Goal: Task Accomplishment & Management: Use online tool/utility

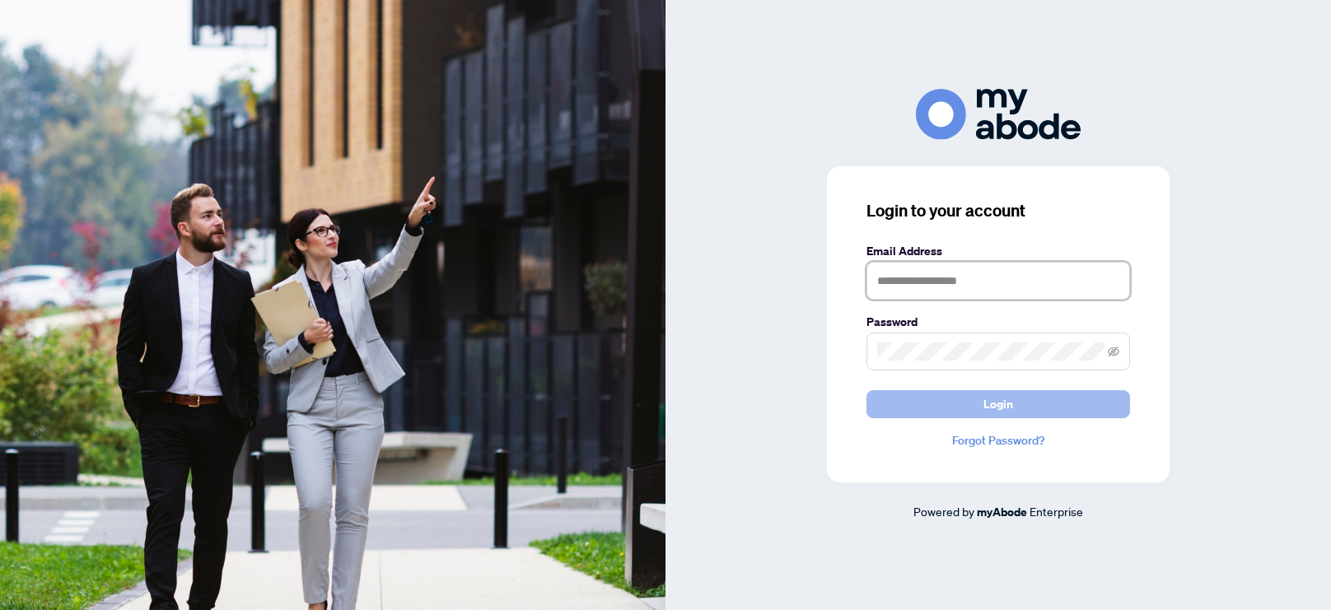
type input "**********"
click at [963, 408] on button "Login" at bounding box center [997, 404] width 263 height 28
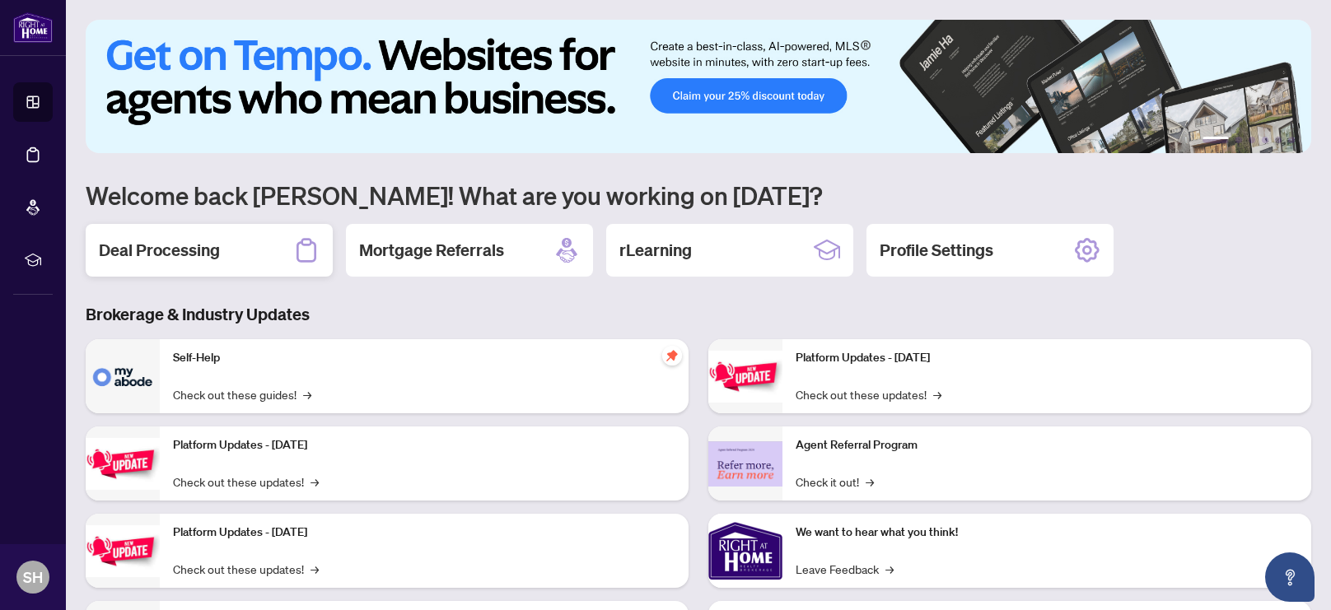
click at [194, 255] on h2 "Deal Processing" at bounding box center [159, 250] width 121 height 23
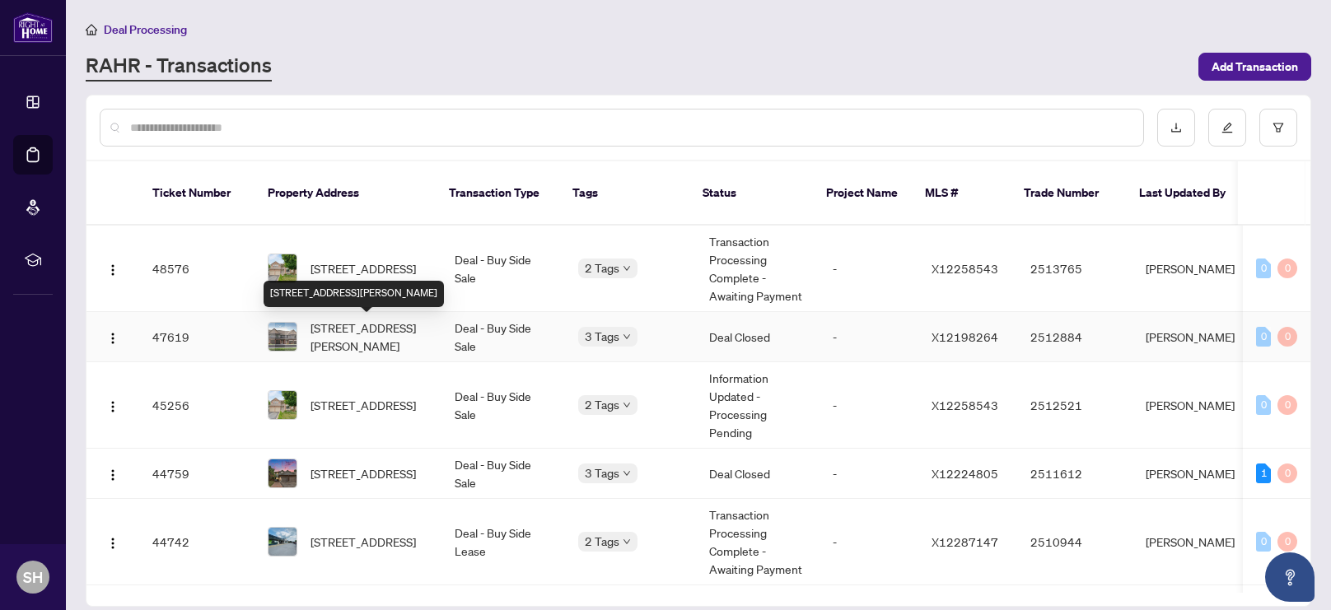
click at [354, 333] on span "[STREET_ADDRESS][PERSON_NAME]" at bounding box center [369, 337] width 118 height 36
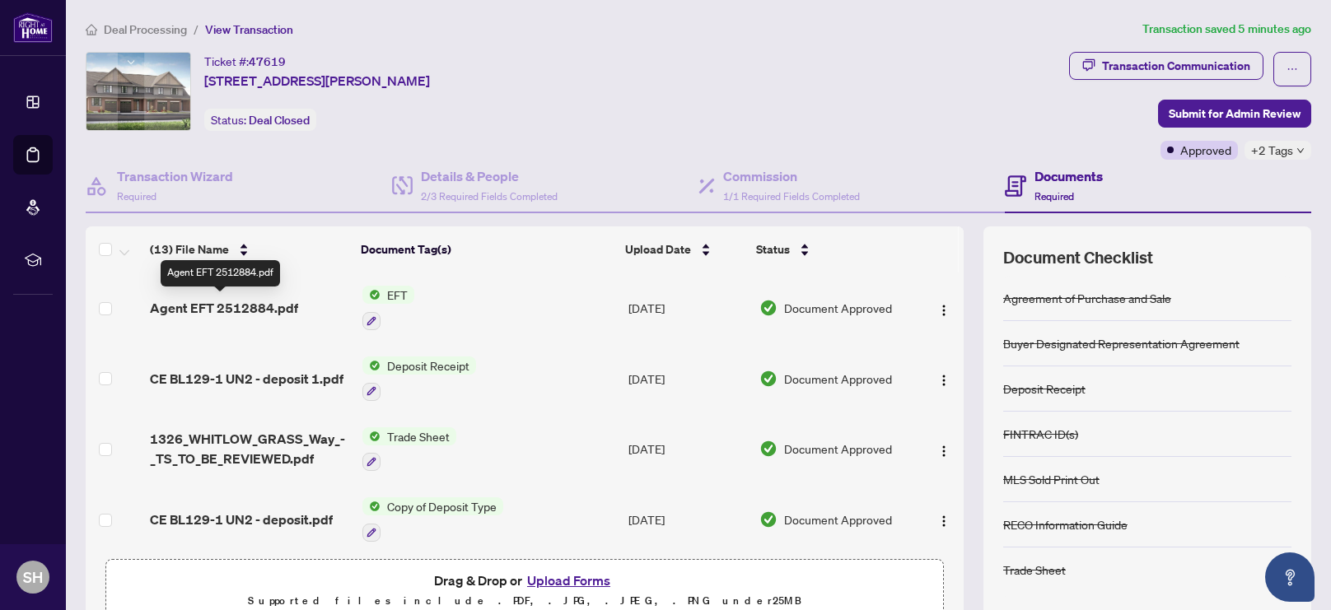
click at [236, 306] on span "Agent EFT 2512884.pdf" at bounding box center [224, 308] width 148 height 20
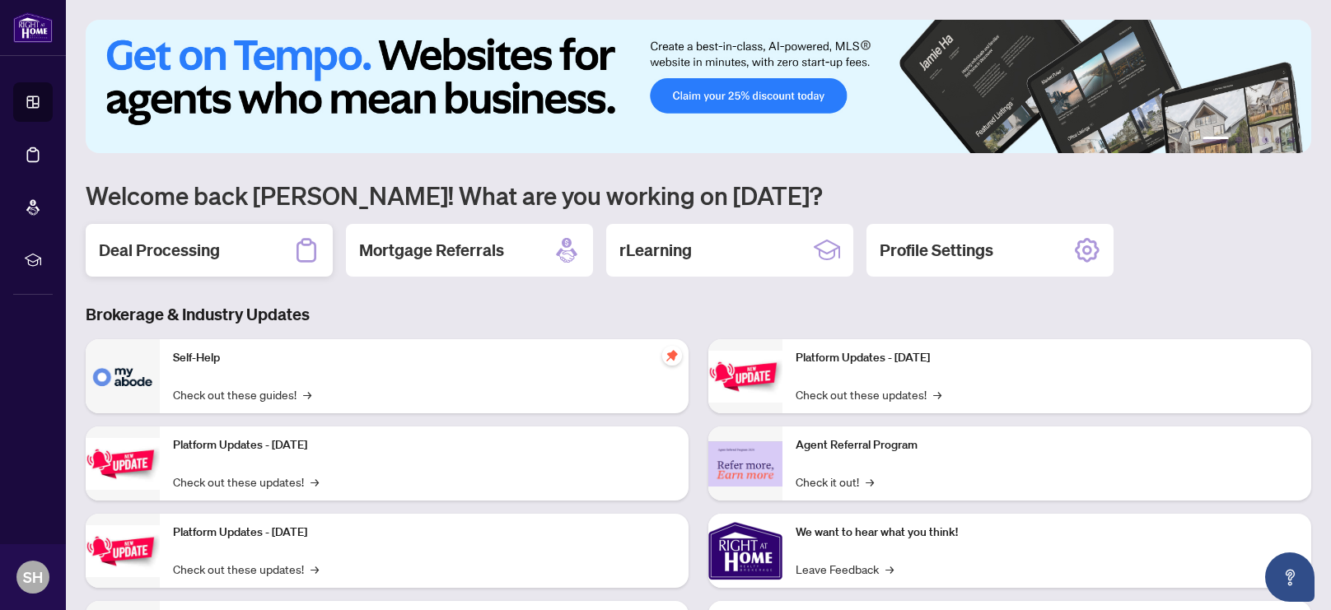
click at [143, 252] on h2 "Deal Processing" at bounding box center [159, 250] width 121 height 23
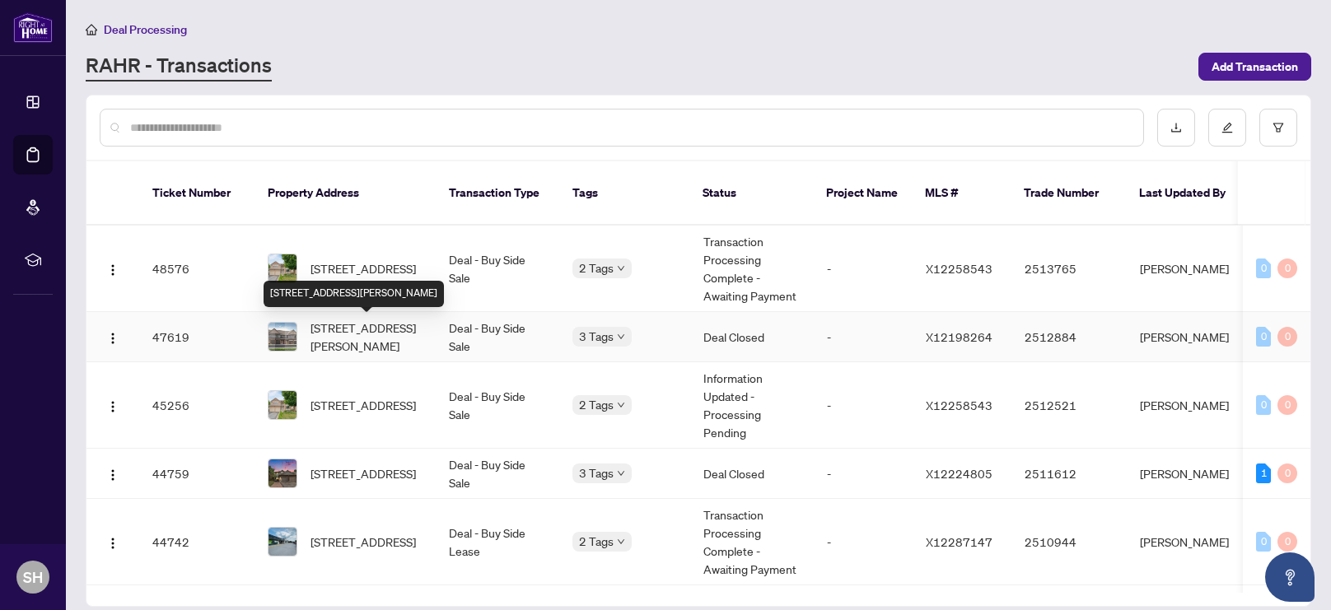
click at [333, 336] on span "[STREET_ADDRESS][PERSON_NAME]" at bounding box center [366, 337] width 112 height 36
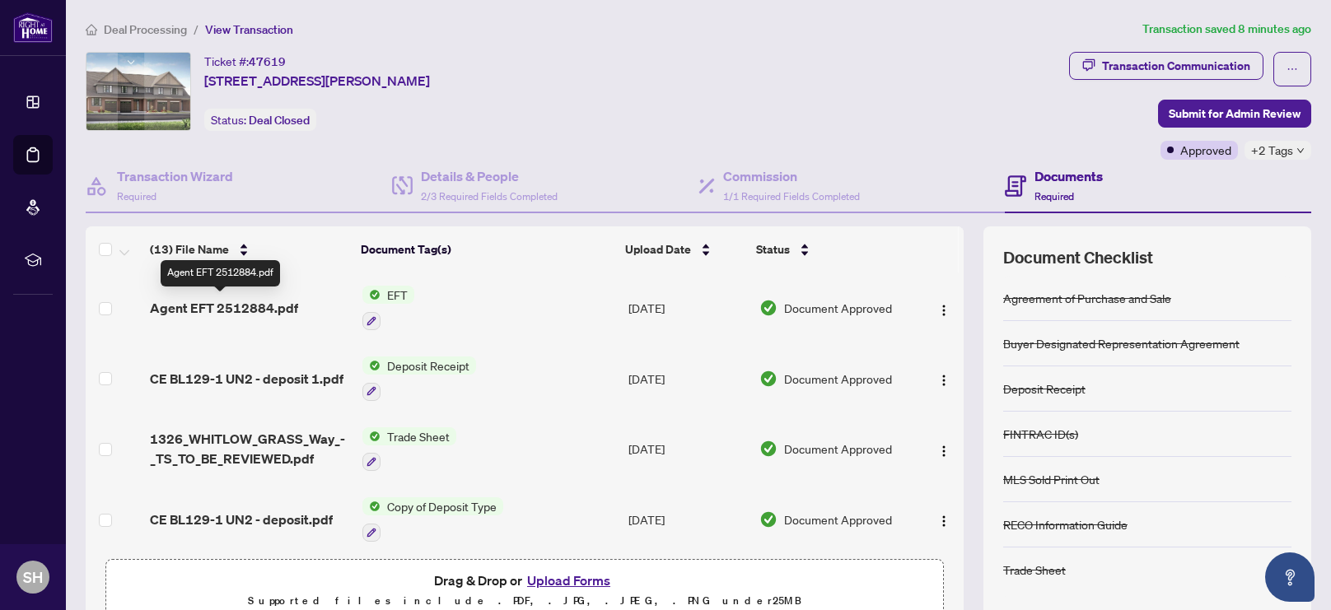
click at [237, 305] on span "Agent EFT 2512884.pdf" at bounding box center [224, 308] width 148 height 20
